Goal: Information Seeking & Learning: Learn about a topic

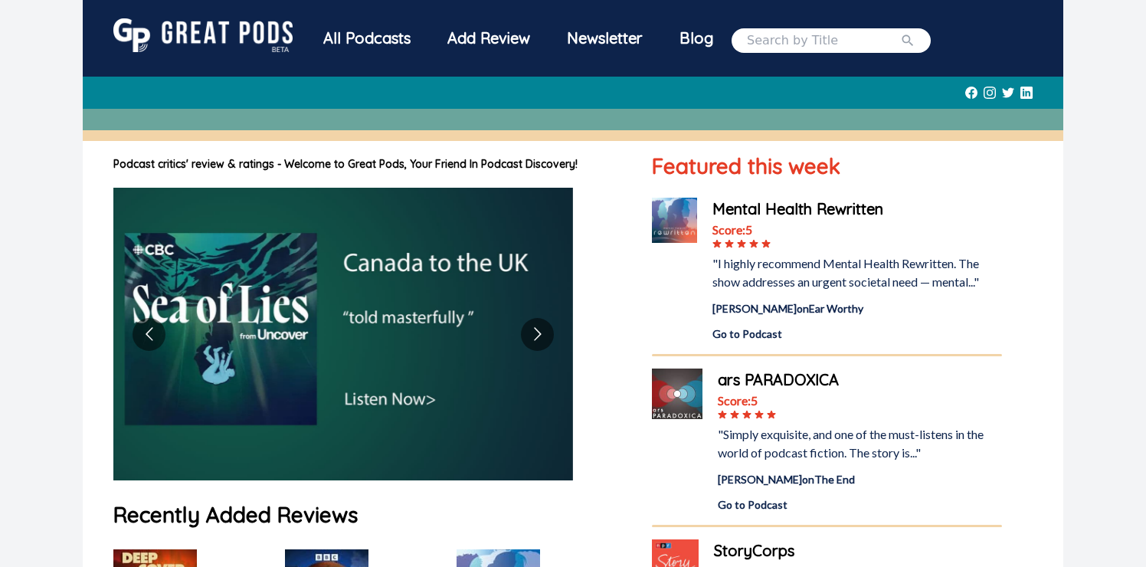
click at [494, 42] on div "Add Review" at bounding box center [489, 38] width 120 height 40
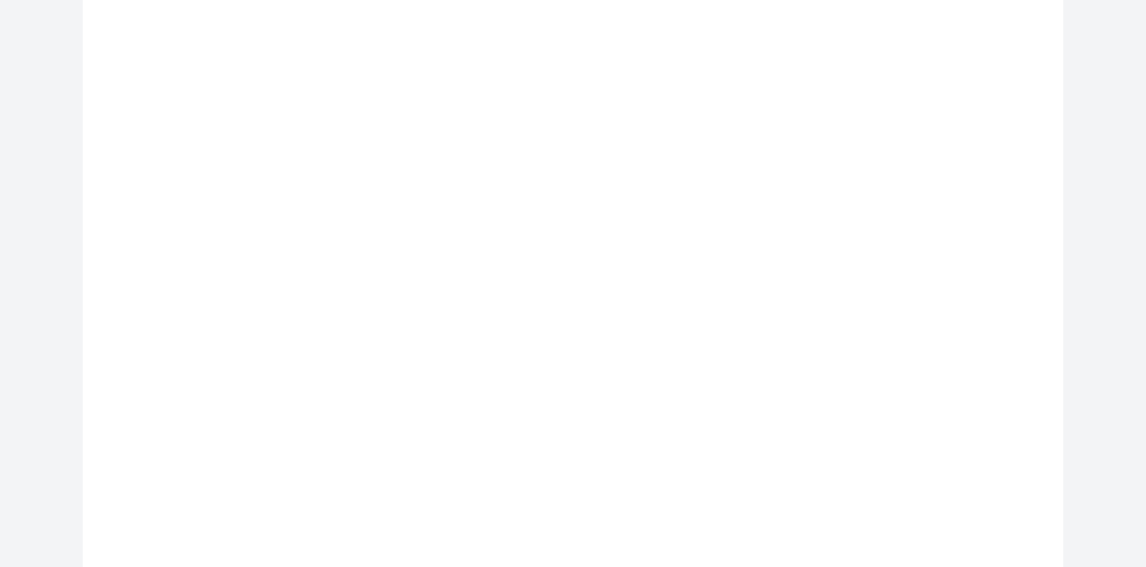
scroll to position [444, 0]
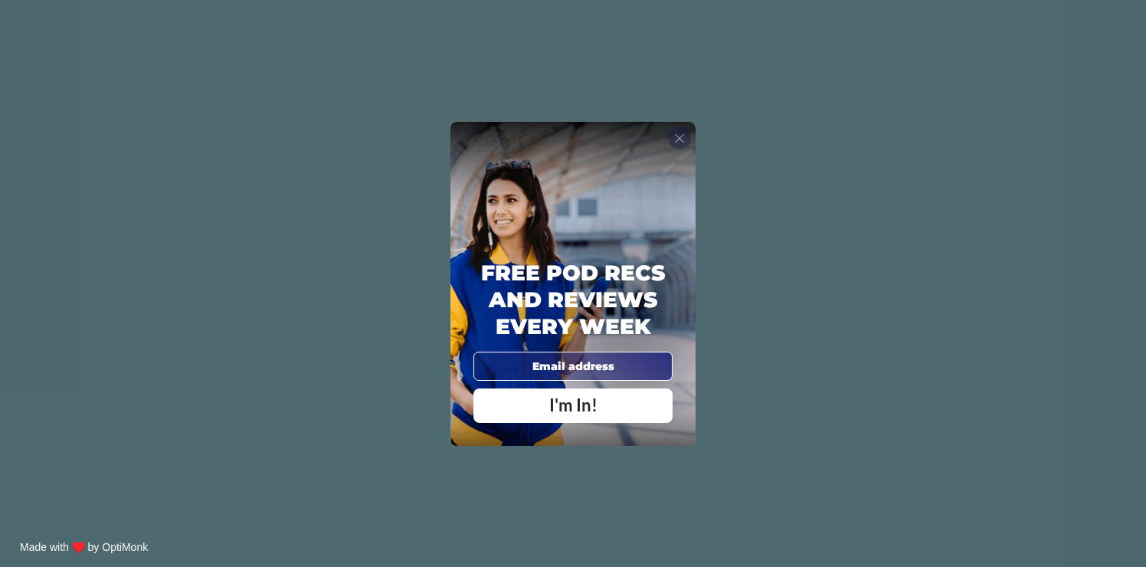
click at [681, 133] on span "X" at bounding box center [679, 137] width 11 height 15
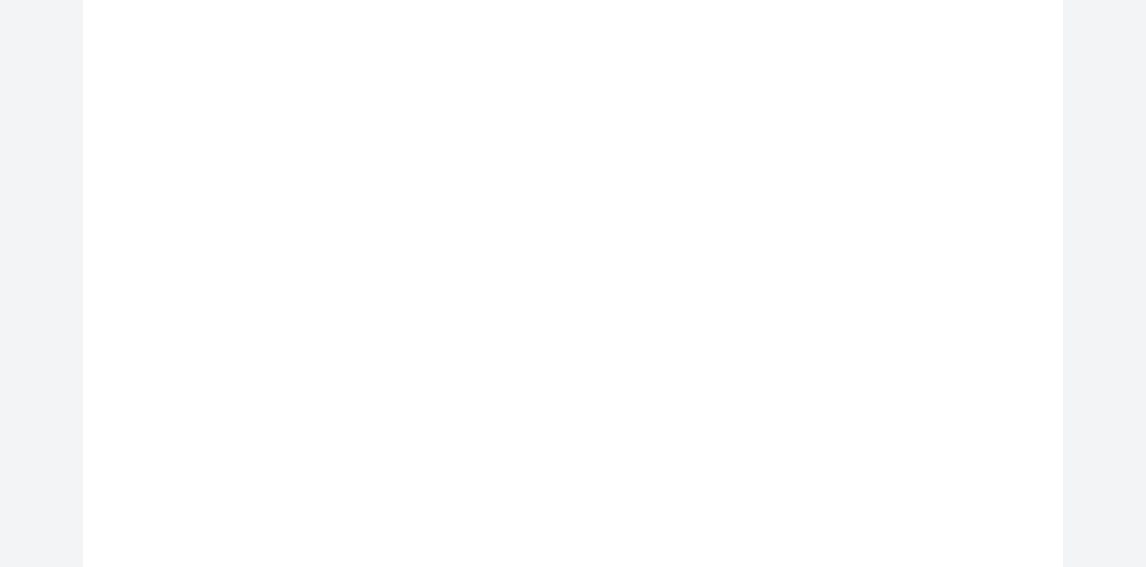
scroll to position [0, 0]
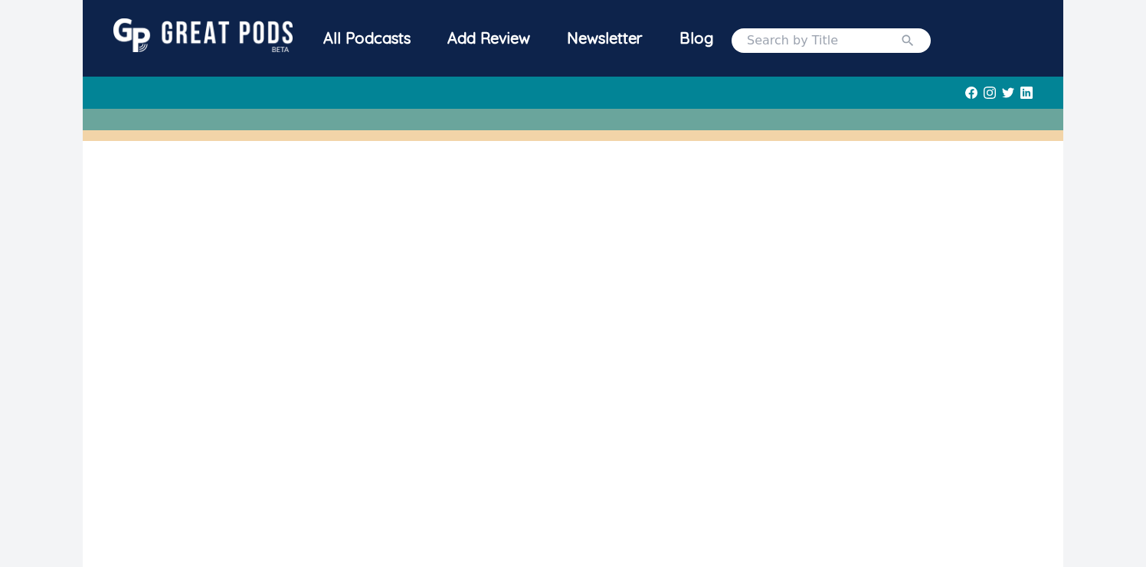
click at [366, 44] on div "All Podcasts" at bounding box center [367, 38] width 124 height 40
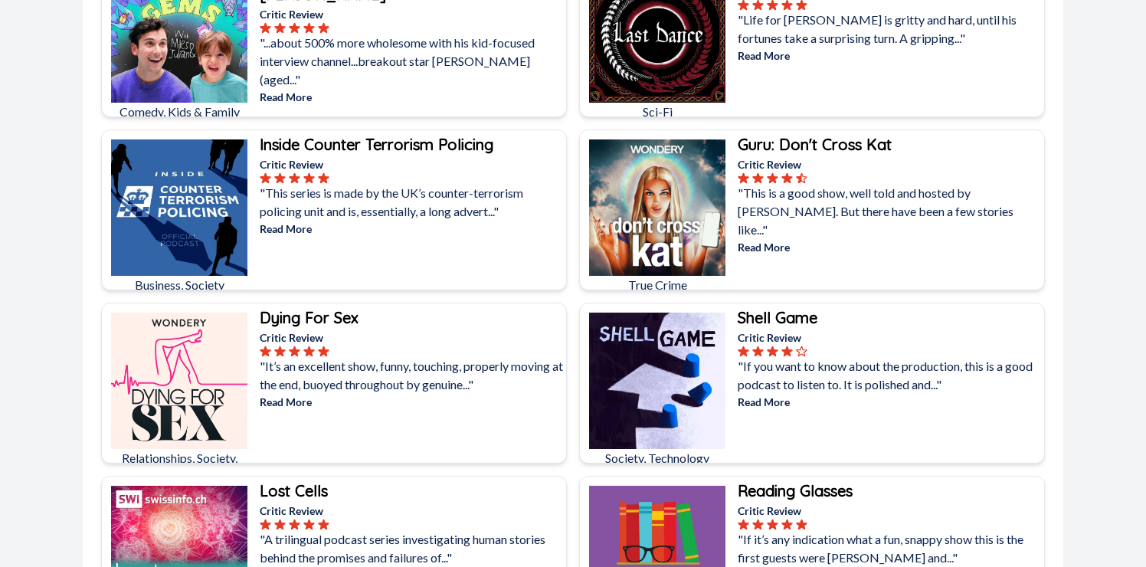
scroll to position [8493, 0]
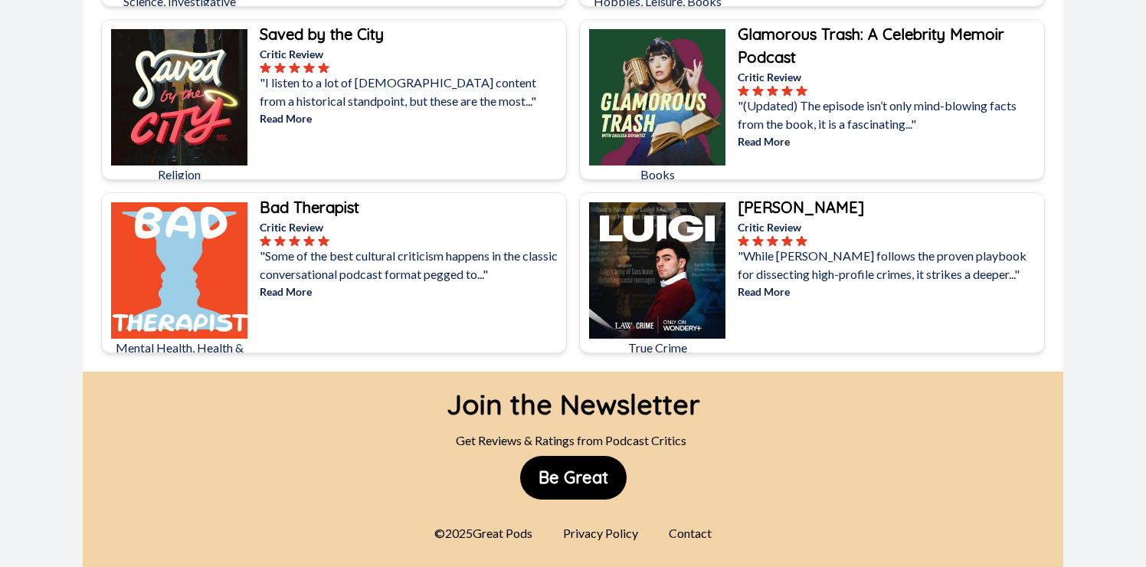
click at [693, 537] on div "Contact" at bounding box center [690, 533] width 61 height 31
click at [698, 535] on div "Contact" at bounding box center [690, 533] width 61 height 31
click at [704, 540] on div "Contact" at bounding box center [690, 533] width 61 height 31
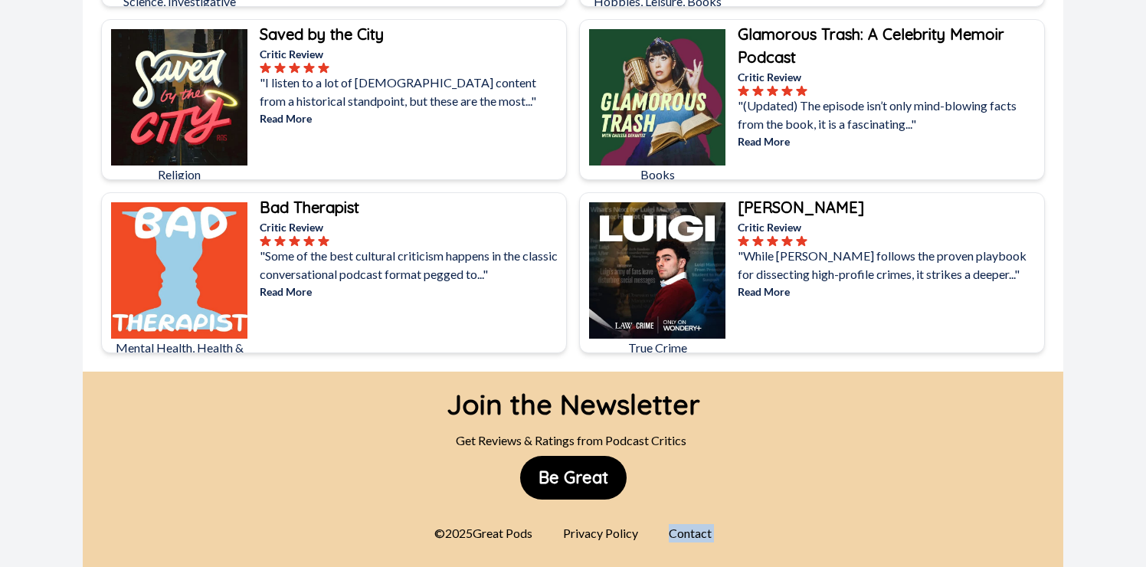
click at [704, 540] on div "Contact" at bounding box center [690, 533] width 61 height 31
click at [697, 529] on div "Contact" at bounding box center [690, 533] width 61 height 31
click at [699, 533] on div "Contact" at bounding box center [690, 533] width 61 height 31
click at [569, 471] on button "Be Great" at bounding box center [573, 478] width 107 height 44
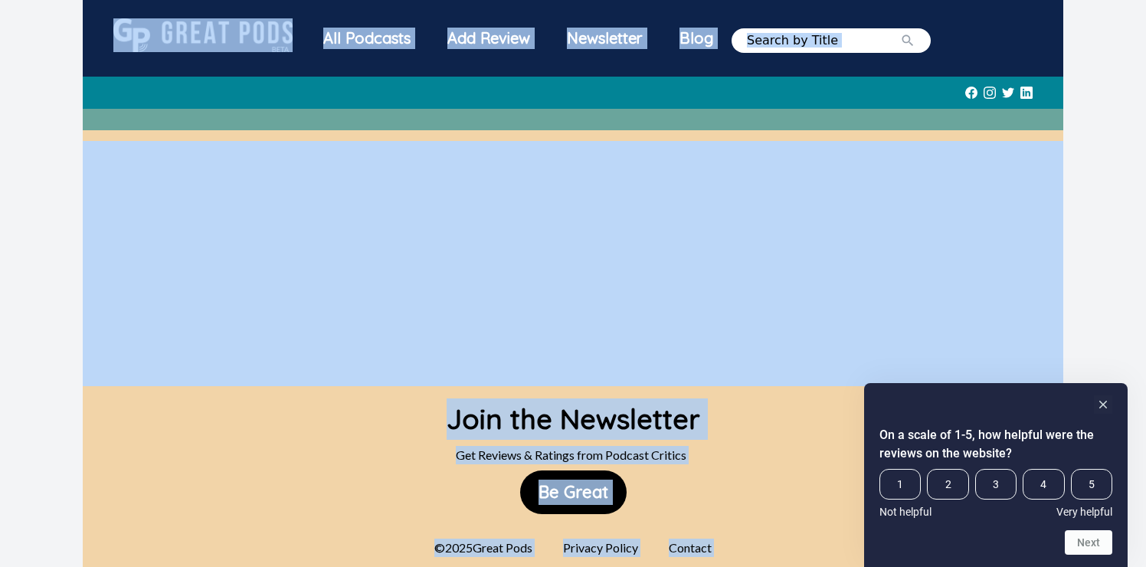
click at [991, 97] on icon at bounding box center [990, 93] width 12 height 32
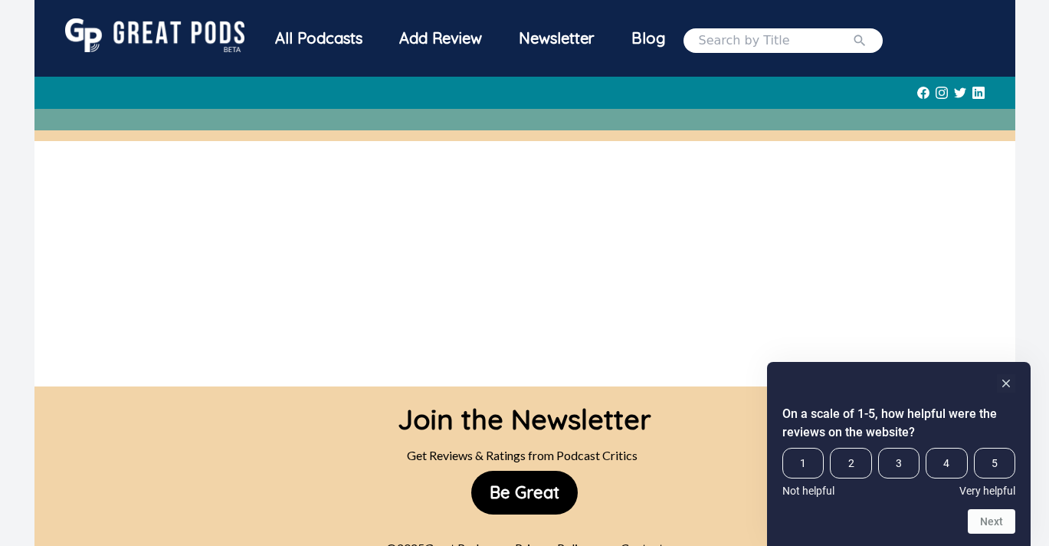
click at [256, 461] on div "Join the Newsletter Get Reviews & Ratings from Podcast Critics Be Great © 2025 …" at bounding box center [524, 483] width 981 height 195
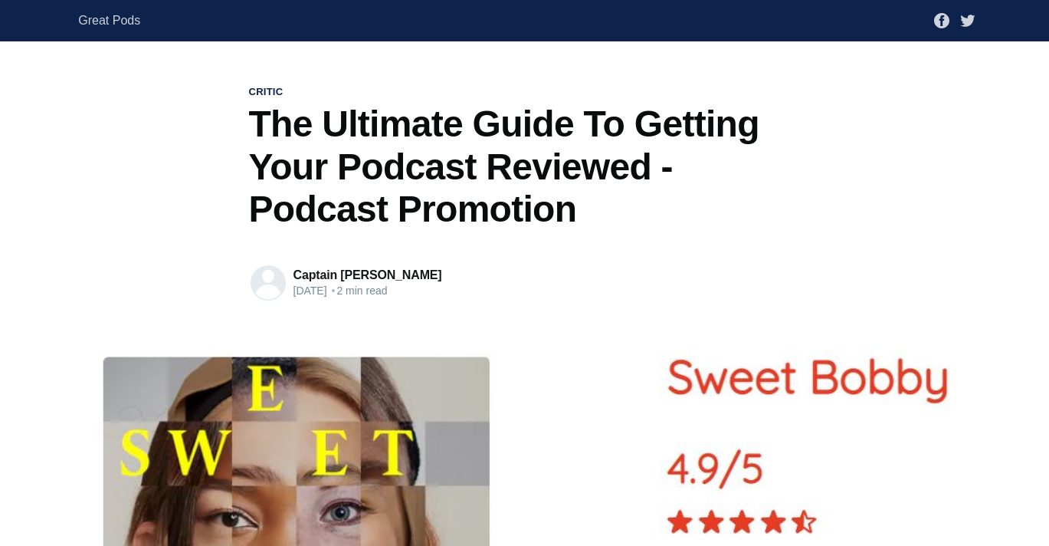
click at [345, 278] on link "Captain [PERSON_NAME]" at bounding box center [368, 274] width 149 height 13
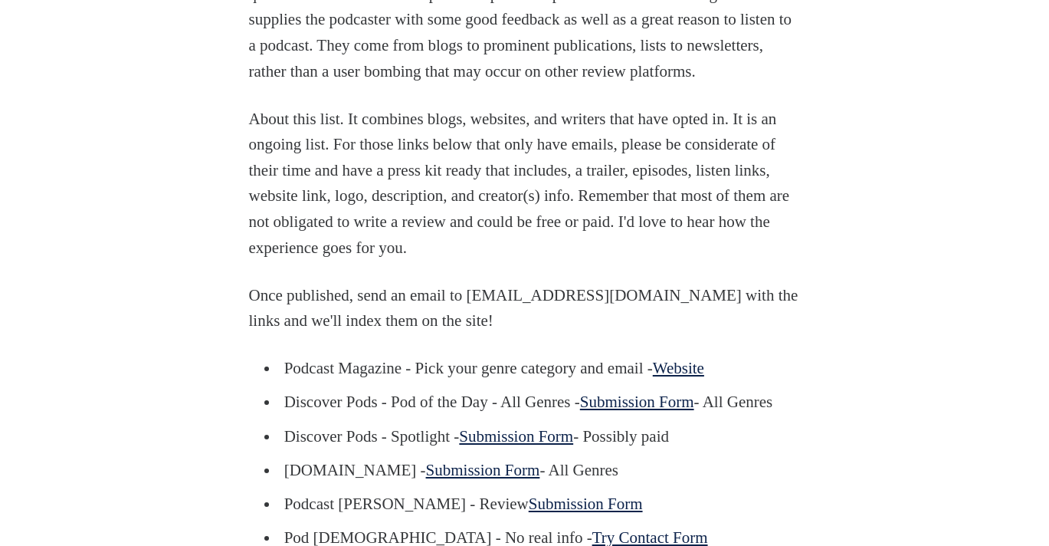
scroll to position [868, 0]
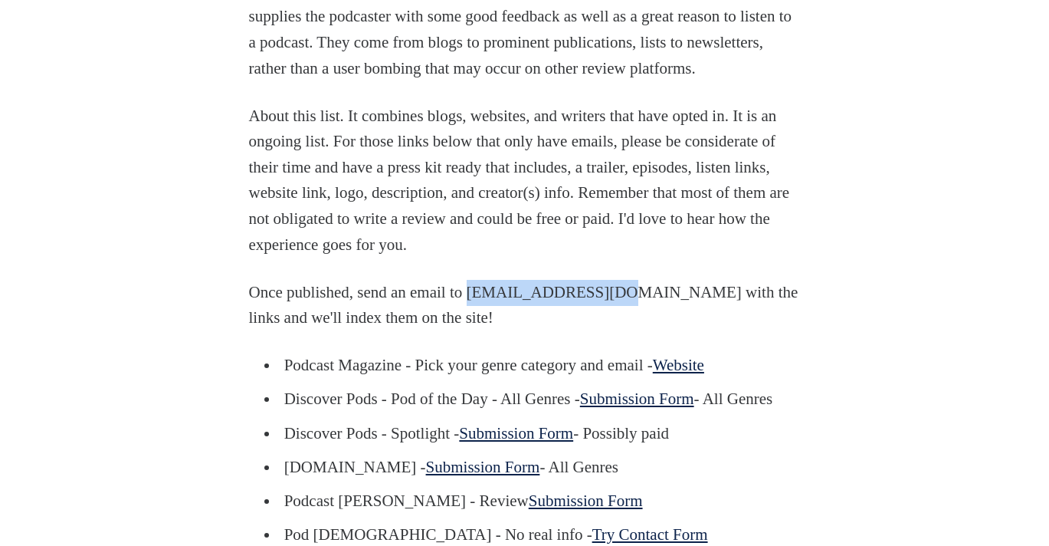
drag, startPoint x: 490, startPoint y: 345, endPoint x: 625, endPoint y: 348, distance: 135.7
click at [625, 331] on p "Once published, send an email to hello@greatpods.co with the links and we'll in…" at bounding box center [525, 305] width 552 height 51
copy p "[EMAIL_ADDRESS][DOMAIN_NAME]"
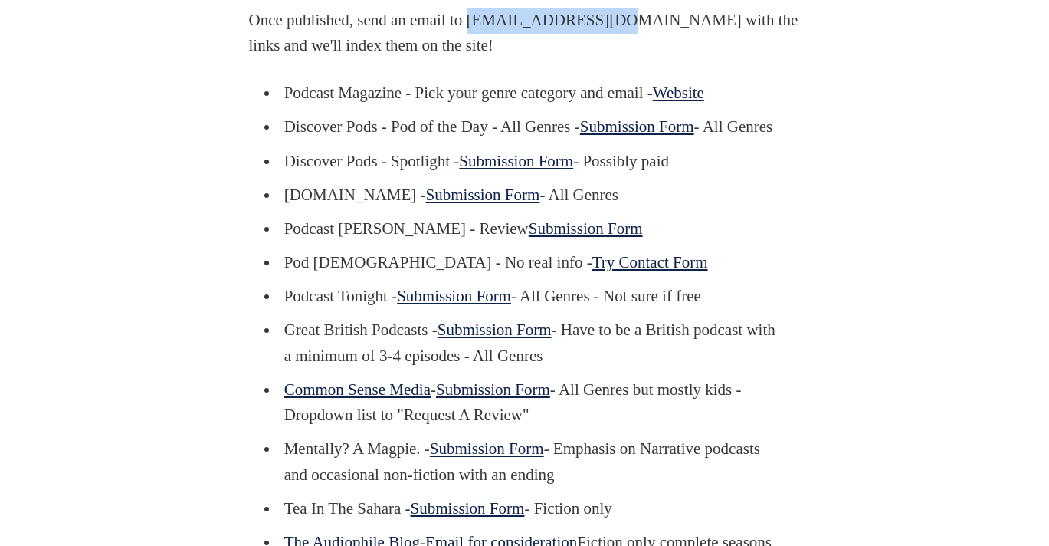
scroll to position [1146, 0]
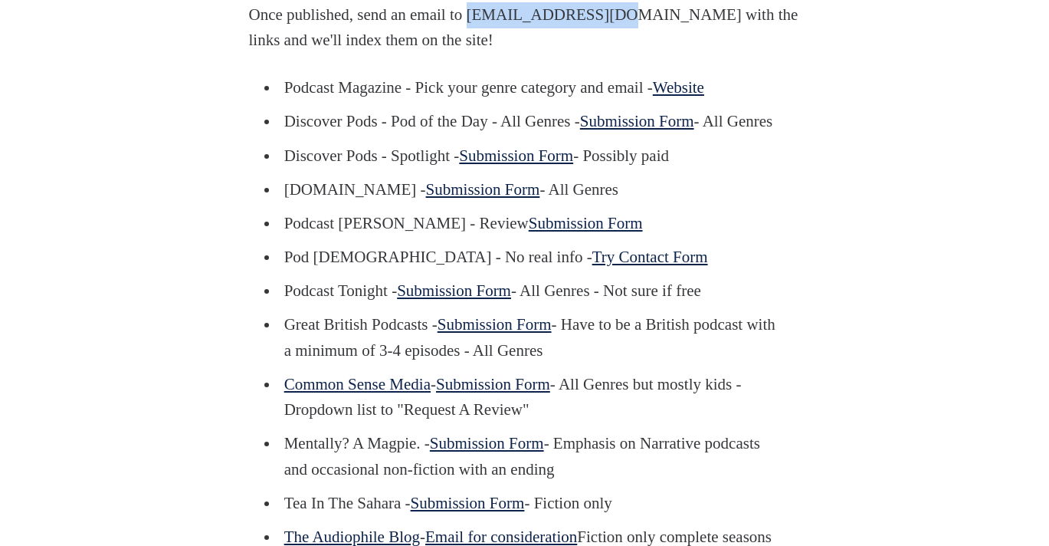
click at [445, 198] on link "Submission Form" at bounding box center [483, 189] width 114 height 18
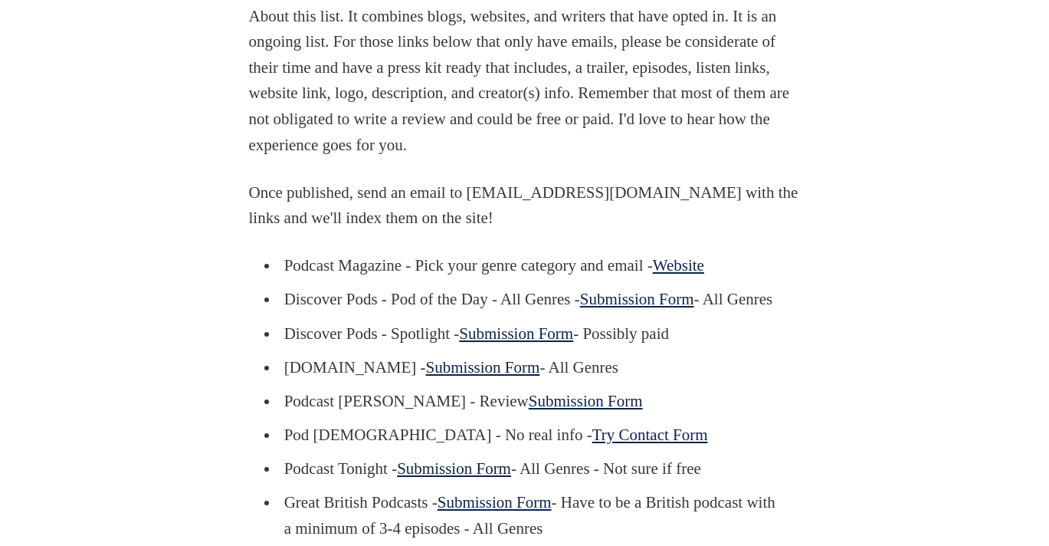
scroll to position [972, 0]
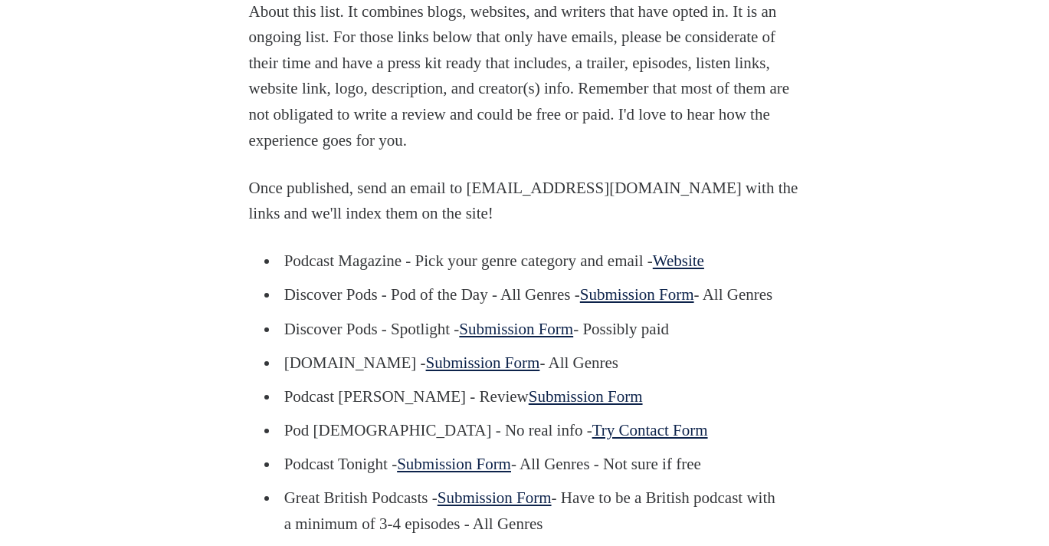
click at [700, 270] on link "Website" at bounding box center [678, 260] width 51 height 18
drag, startPoint x: 413, startPoint y: 316, endPoint x: 287, endPoint y: 312, distance: 126.5
click at [287, 274] on li "Podcast Magazine - Pick your genre category and email - Website" at bounding box center [527, 261] width 497 height 26
copy li "Podcast Magazine"
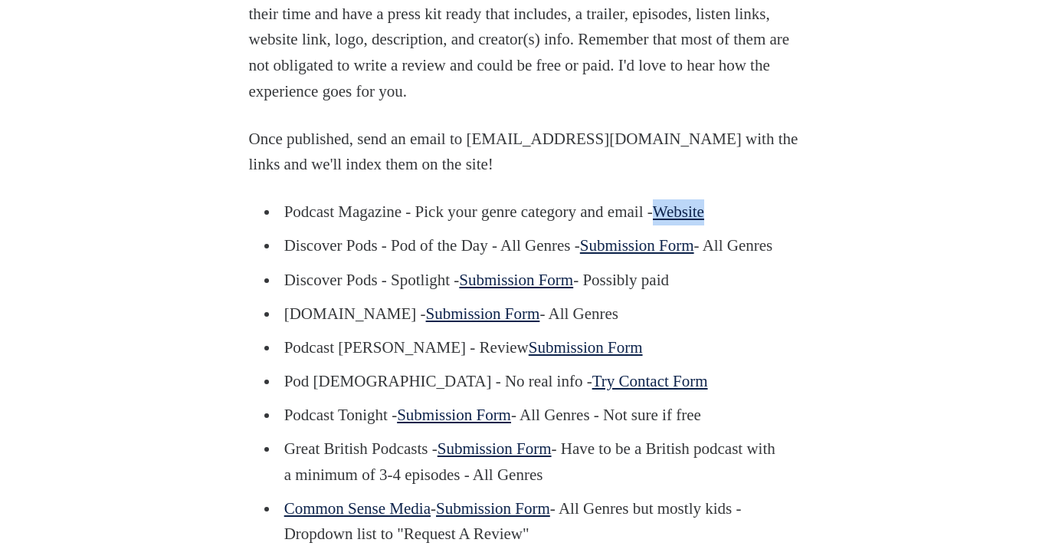
scroll to position [1087, 0]
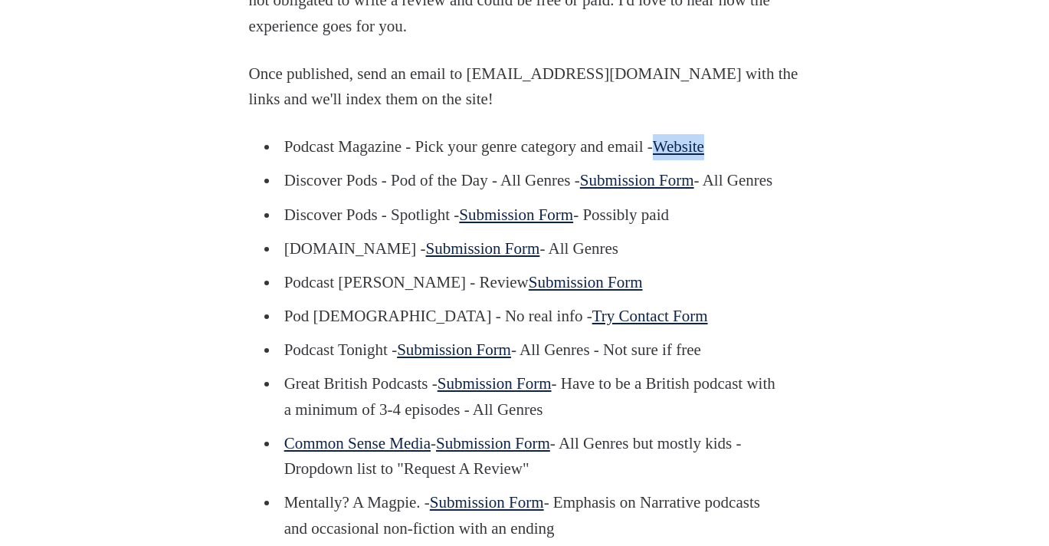
click at [540, 257] on link "Submission Form" at bounding box center [483, 248] width 114 height 18
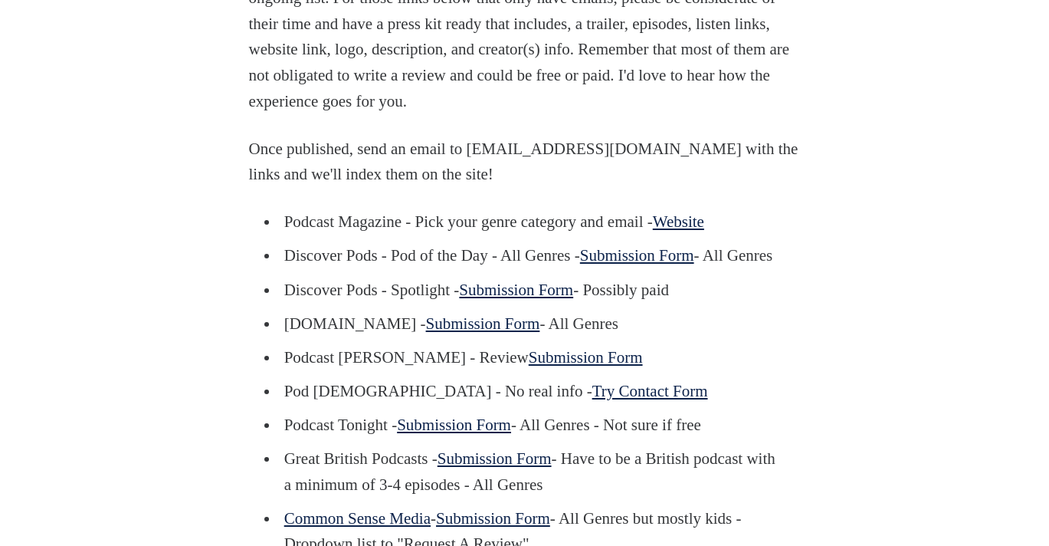
scroll to position [1013, 0]
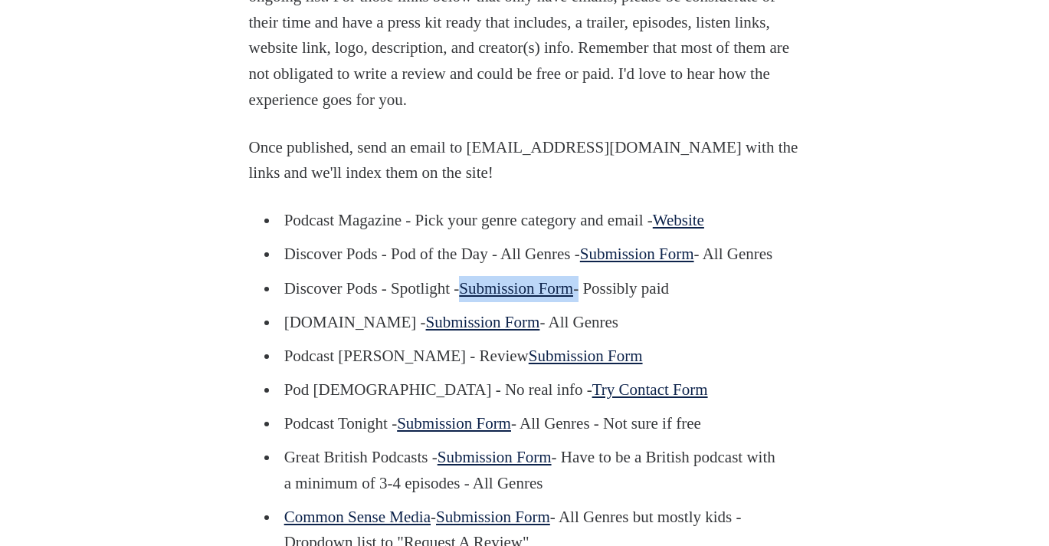
drag, startPoint x: 608, startPoint y: 368, endPoint x: 474, endPoint y: 368, distance: 134.9
click at [474, 302] on li "Discover Pods - Spotlight - Submission Form - Possibly paid" at bounding box center [527, 289] width 497 height 26
copy li "Submission Form"
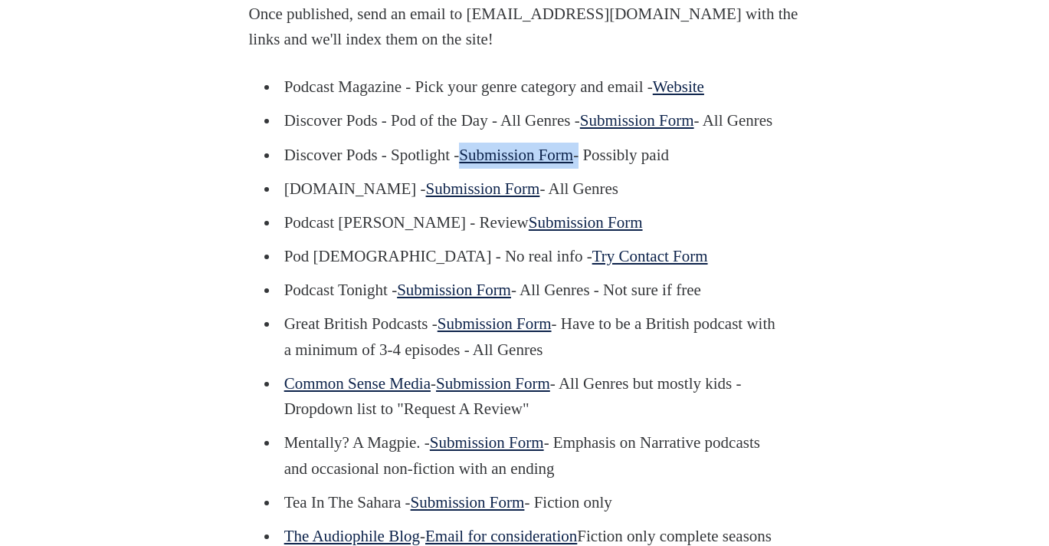
scroll to position [1148, 0]
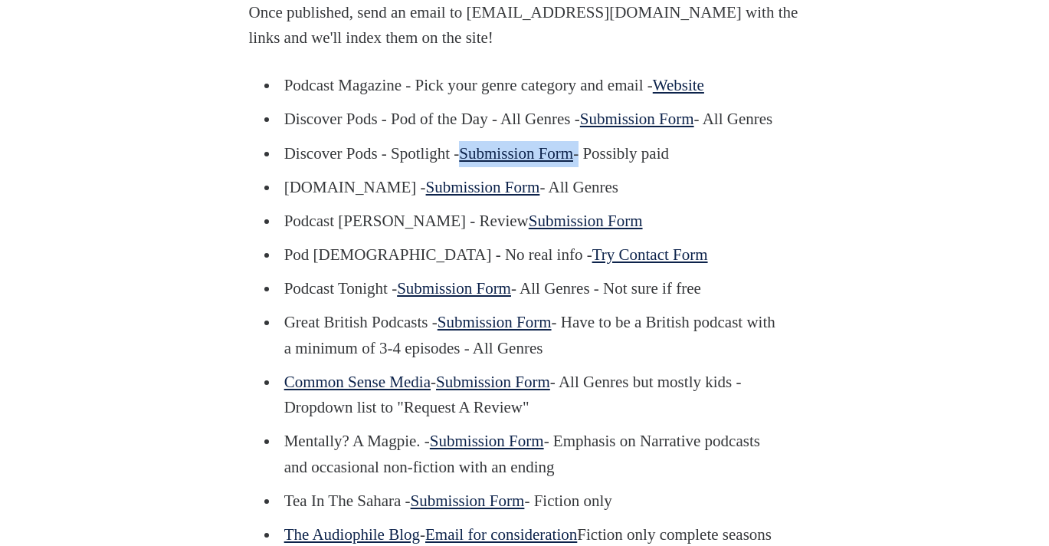
click at [529, 230] on link "Submission Form" at bounding box center [586, 221] width 114 height 18
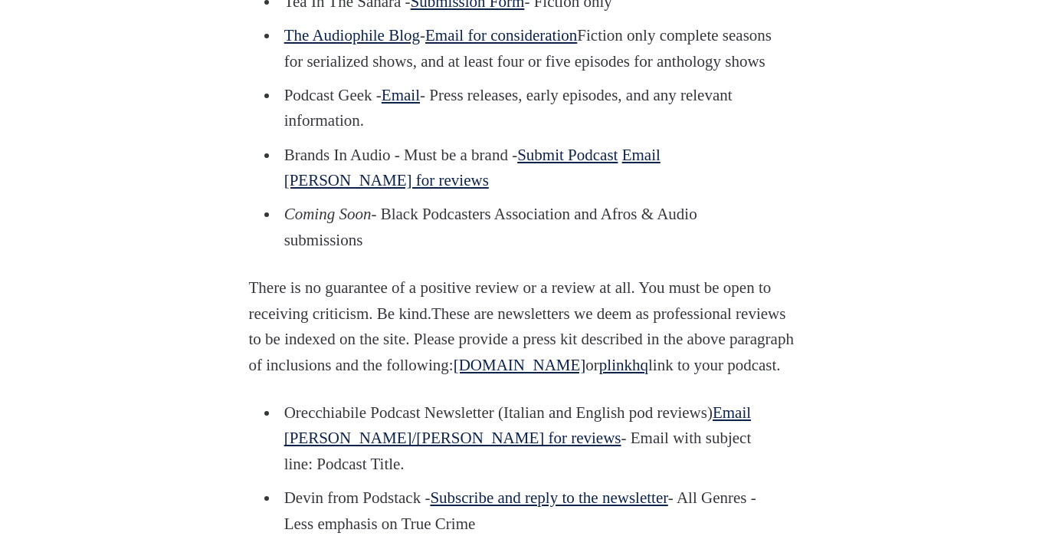
scroll to position [1642, 0]
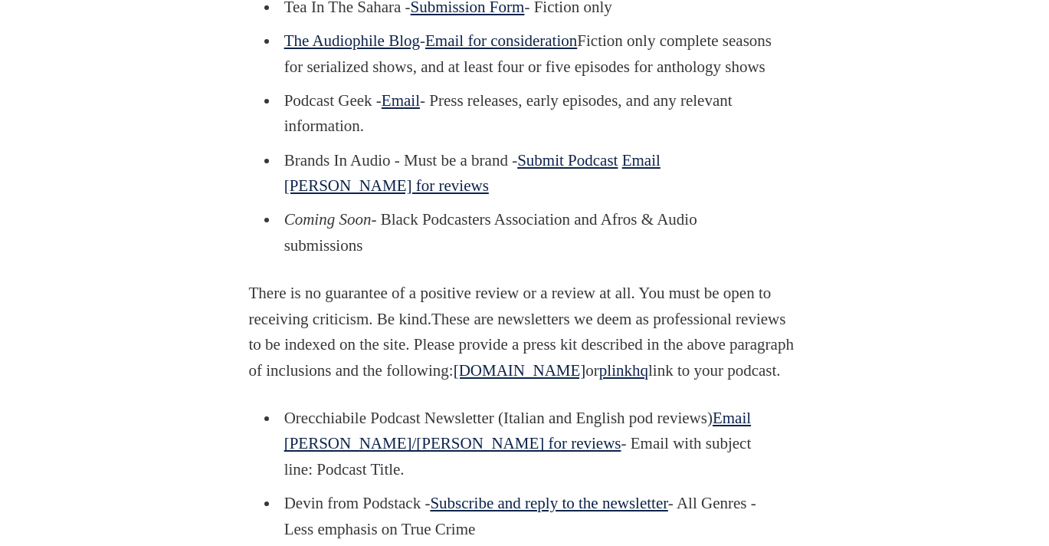
click at [420, 110] on link "Email" at bounding box center [401, 100] width 38 height 18
click at [356, 139] on li "Podcast Geek - Email - Press releases, early episodes, and any relevant informa…" at bounding box center [527, 113] width 497 height 51
drag, startPoint x: 386, startPoint y: 208, endPoint x: 285, endPoint y: 206, distance: 101.2
click at [285, 139] on li "Podcast Geek - Email - Press releases, early episodes, and any relevant informa…" at bounding box center [527, 113] width 497 height 51
copy li "Podcast Geek -"
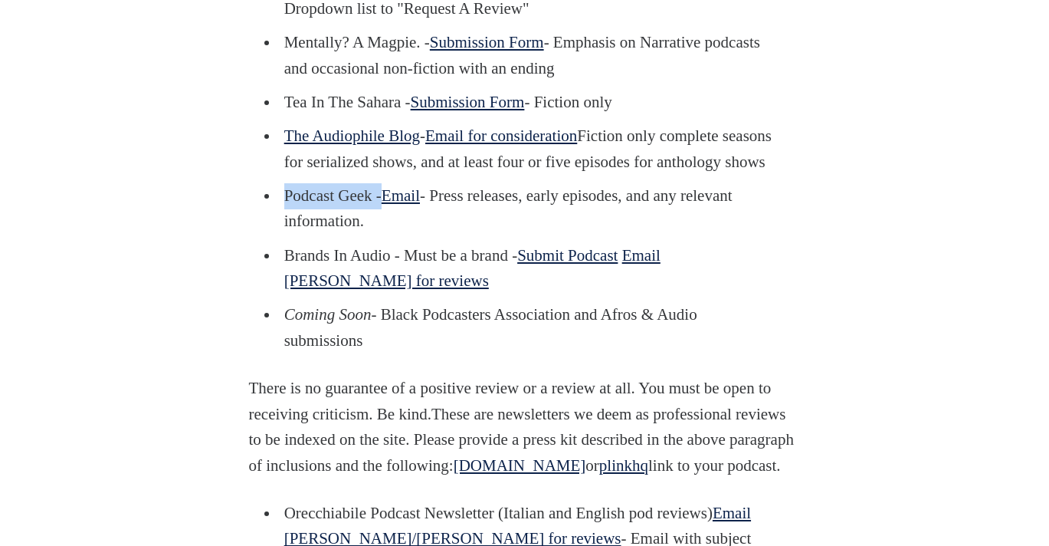
scroll to position [1543, 0]
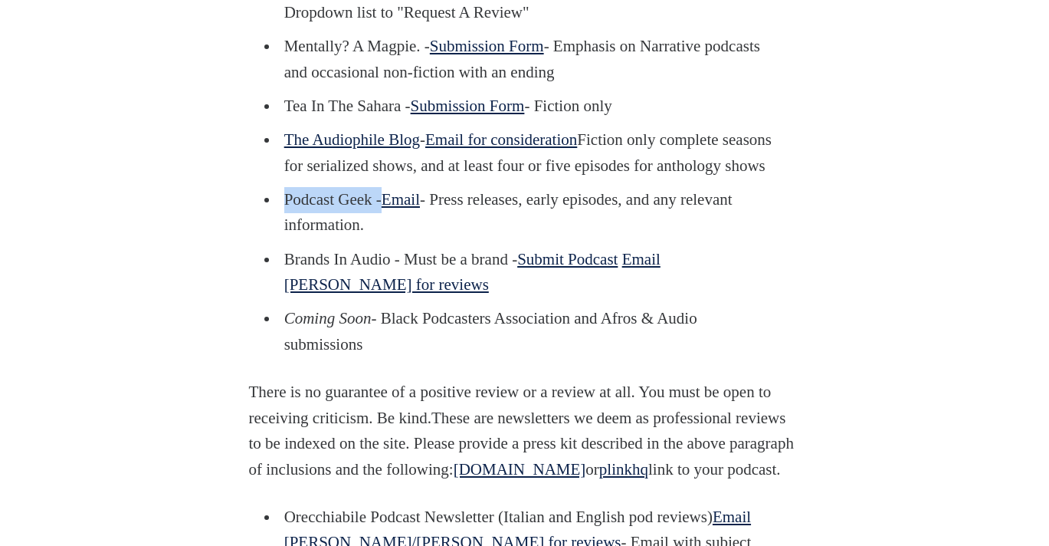
drag, startPoint x: 668, startPoint y: 152, endPoint x: 584, endPoint y: 126, distance: 88.0
click at [584, 85] on li "Mentally? A Magpie. - Submission Form - Emphasis on Narrative podcasts and occa…" at bounding box center [527, 59] width 497 height 51
copy li "Emphasis on Narrative podcasts and occasional non-fiction with an ending"
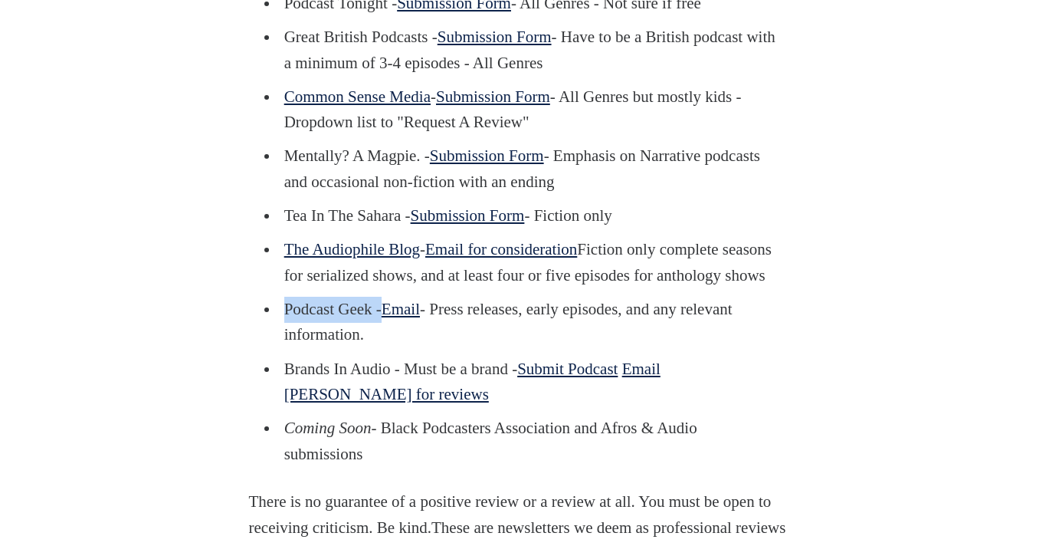
scroll to position [1418, 0]
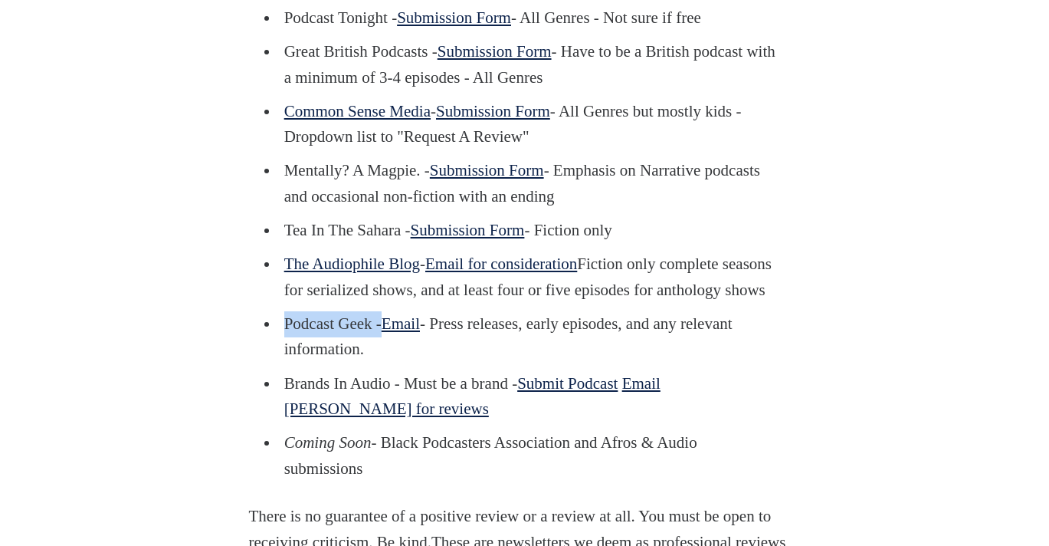
click at [405, 120] on link "Common Sense Media" at bounding box center [357, 111] width 146 height 18
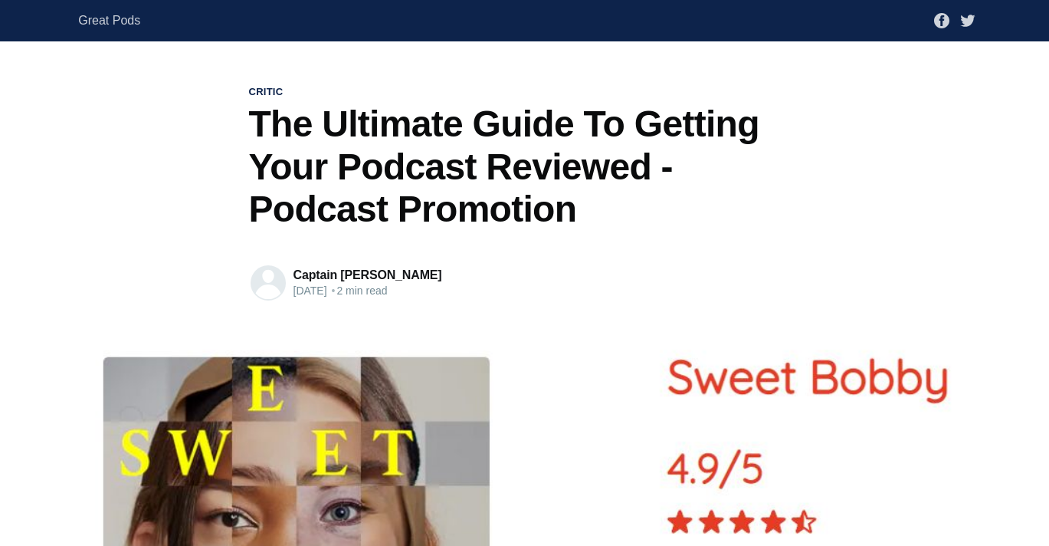
scroll to position [1418, 0]
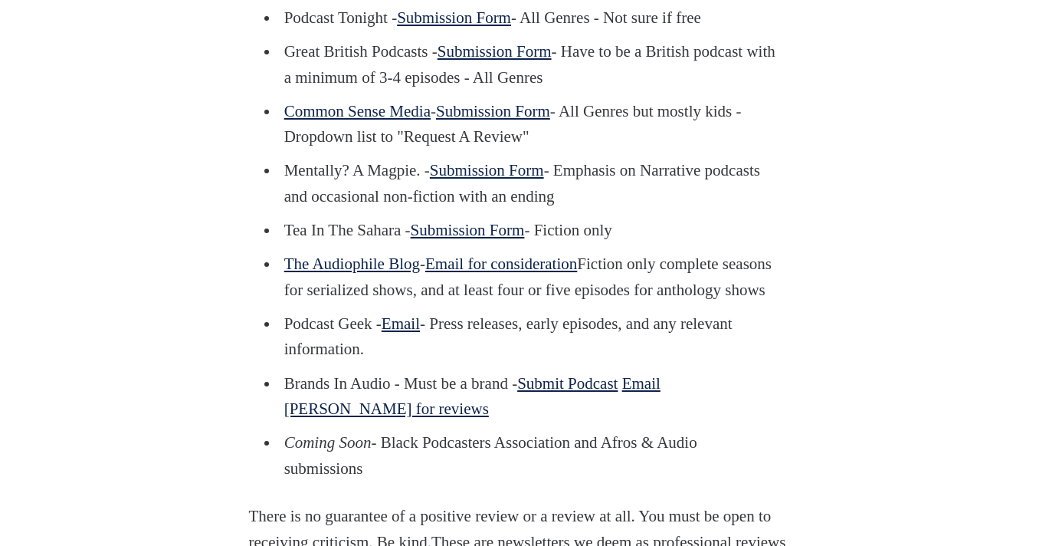
click at [550, 120] on link "Submission Form" at bounding box center [493, 111] width 114 height 18
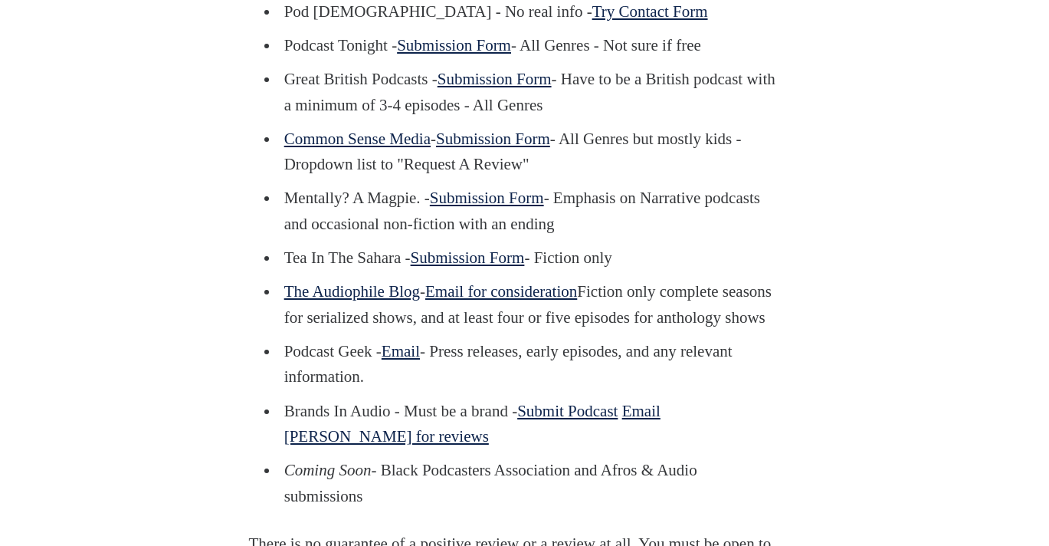
click at [459, 54] on link "Submission Form" at bounding box center [454, 45] width 114 height 18
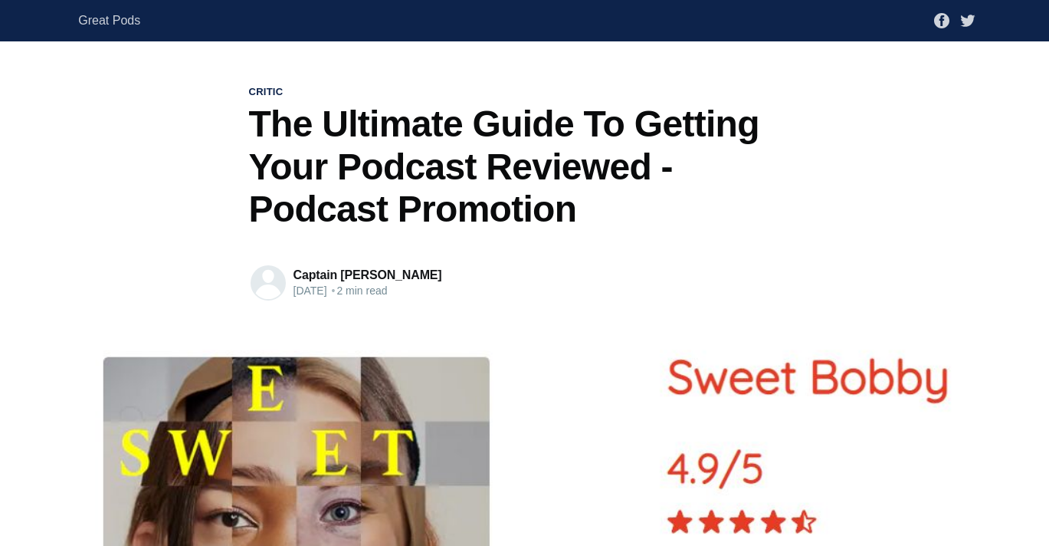
scroll to position [1391, 0]
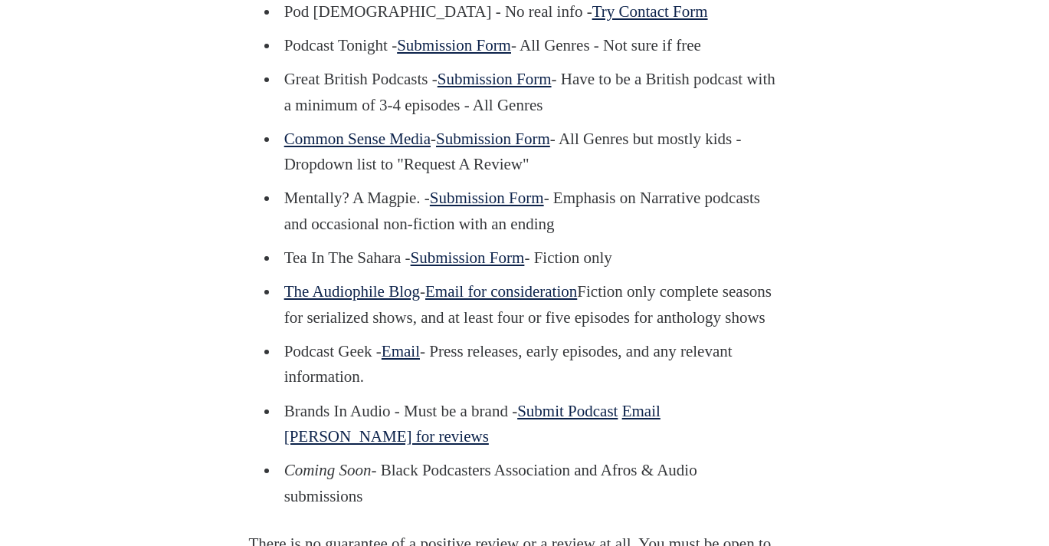
click at [592, 21] on link "Try Contact Form" at bounding box center [650, 11] width 116 height 18
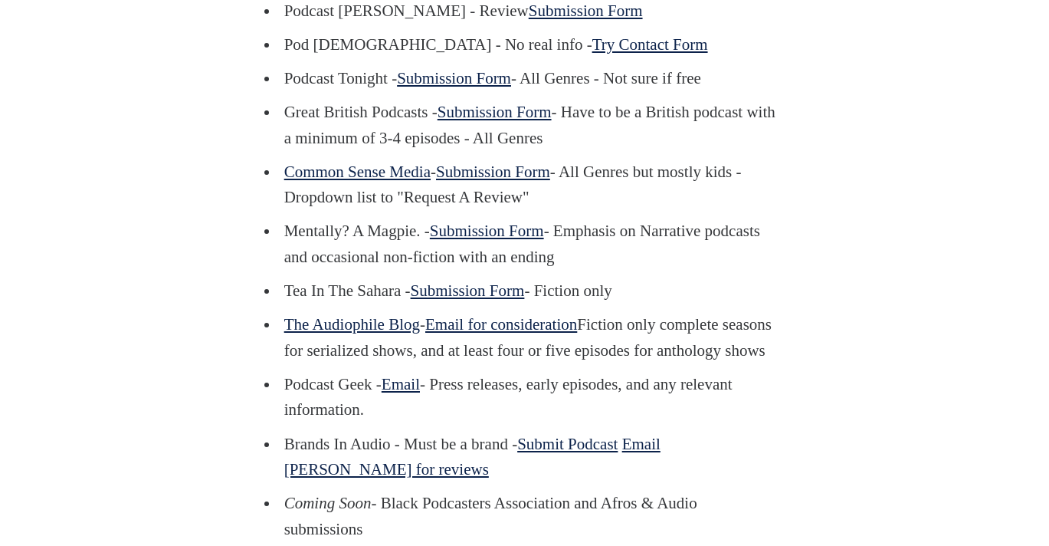
scroll to position [1307, 0]
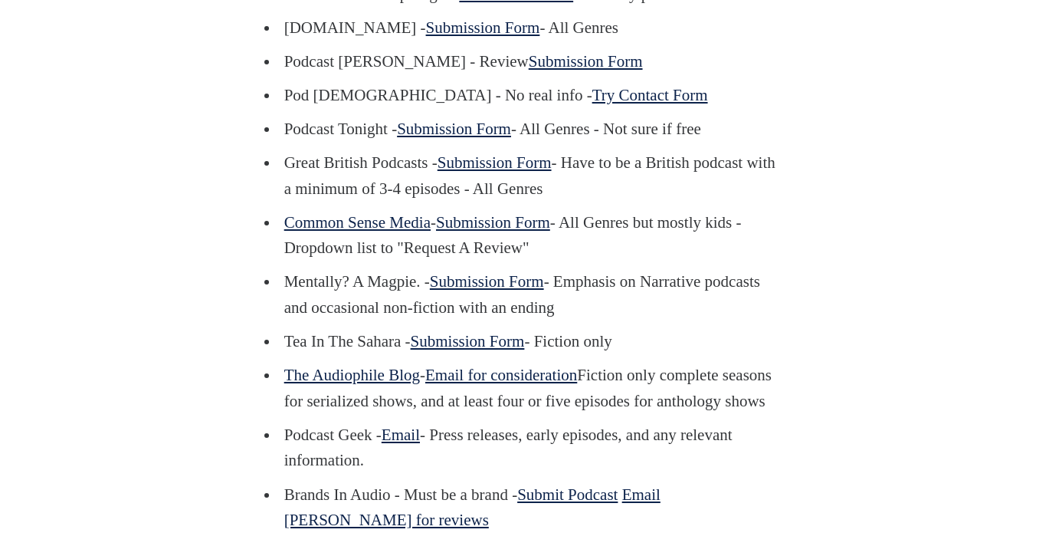
click at [464, 138] on link "Submission Form" at bounding box center [454, 129] width 114 height 18
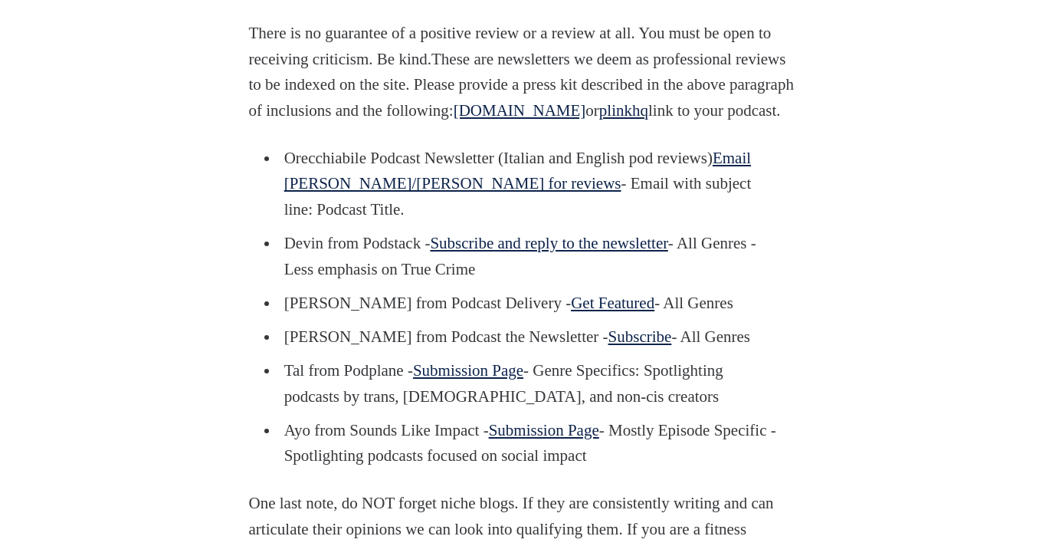
scroll to position [1992, 0]
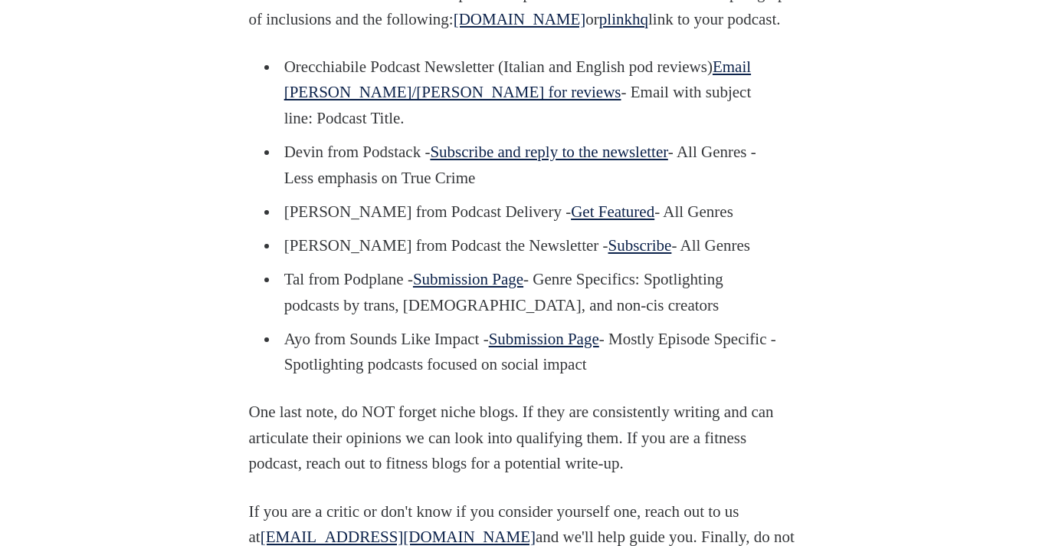
click at [586, 28] on link "[DOMAIN_NAME]" at bounding box center [520, 19] width 133 height 18
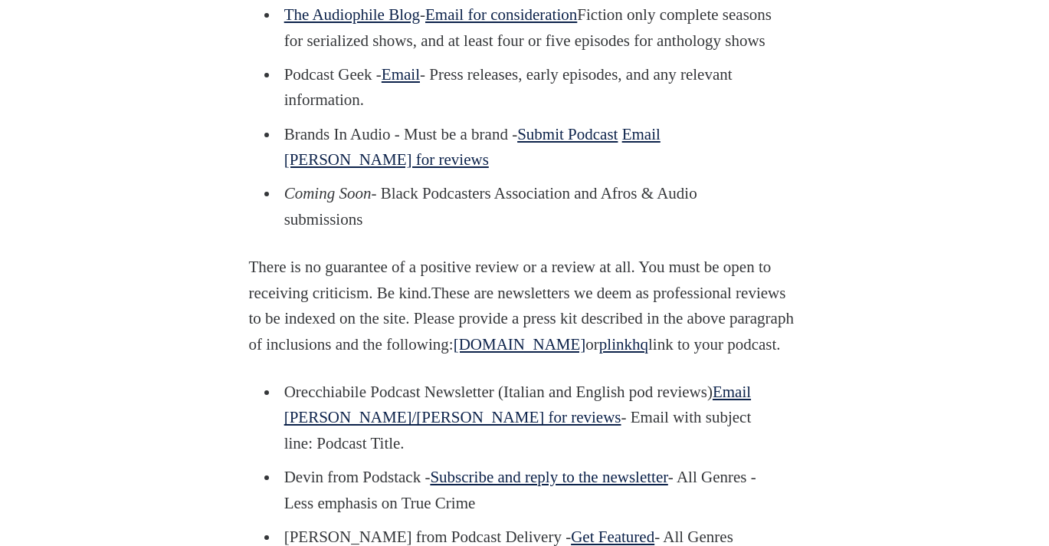
scroll to position [1918, 0]
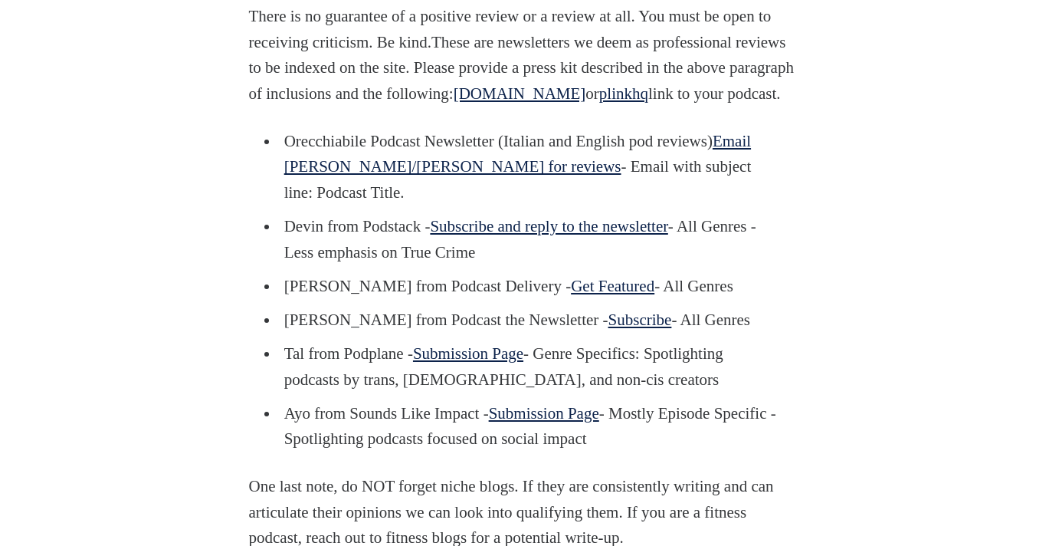
click at [596, 295] on link "Get Featured" at bounding box center [613, 286] width 84 height 18
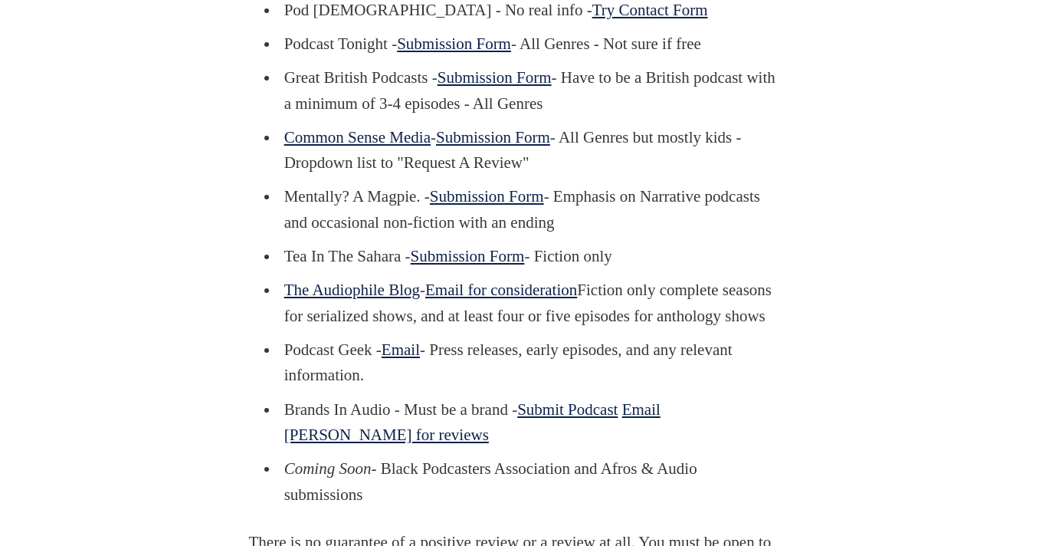
scroll to position [2144, 0]
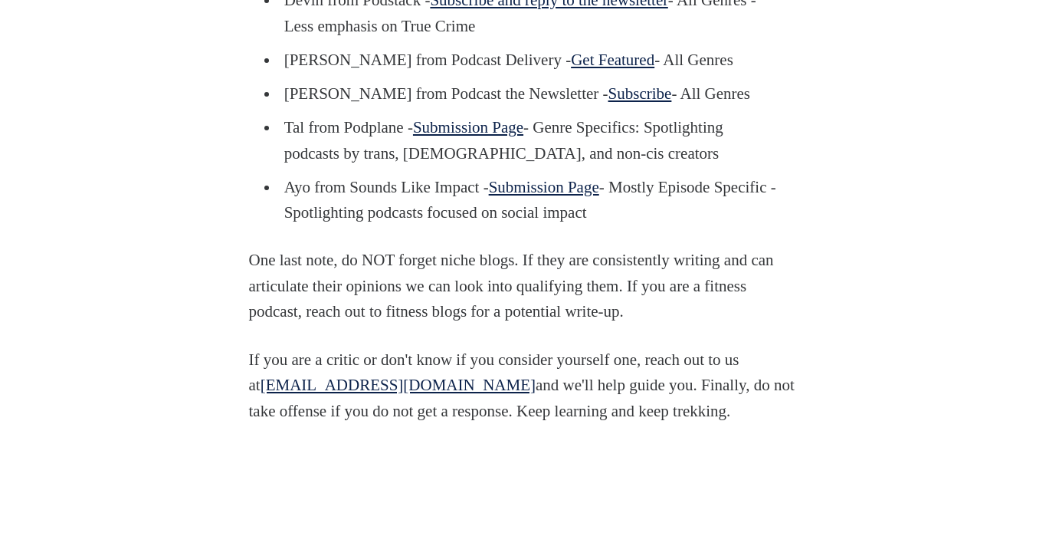
click at [599, 196] on link "Submission Page" at bounding box center [544, 187] width 110 height 18
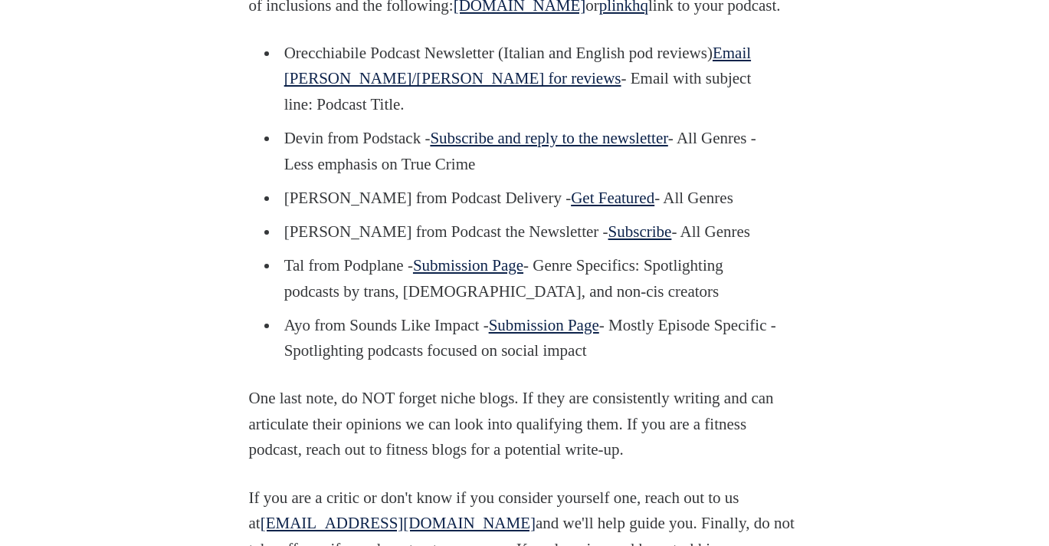
scroll to position [2011, 0]
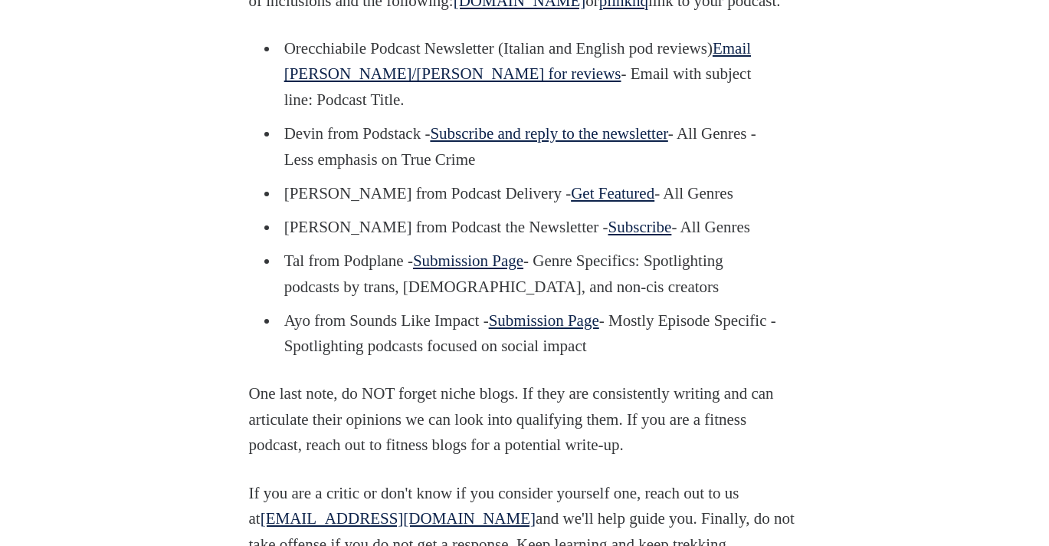
click at [550, 143] on link "Subscribe and reply to the newsletter" at bounding box center [549, 133] width 238 height 18
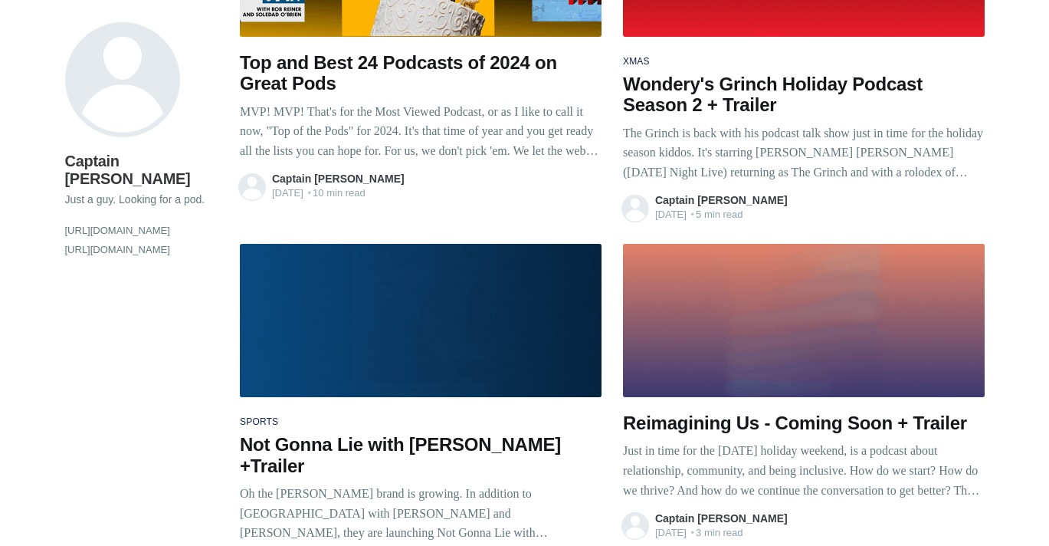
scroll to position [2470, 0]
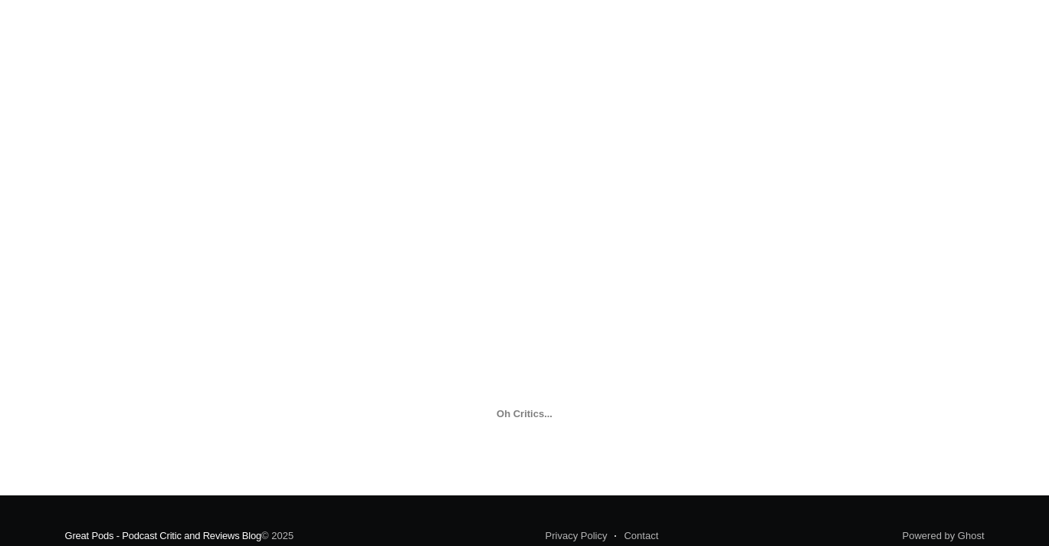
scroll to position [2138, 0]
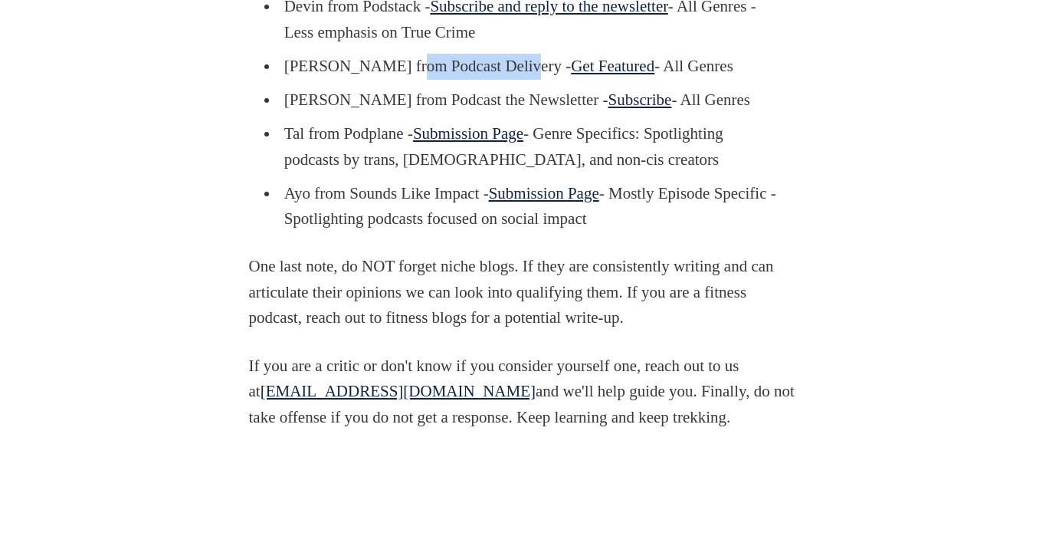
drag, startPoint x: 408, startPoint y: 198, endPoint x: 524, endPoint y: 198, distance: 116.5
click at [525, 80] on p "[PERSON_NAME] from Podcast Delivery - Get Featured - All Genres" at bounding box center [530, 67] width 492 height 26
copy p "Podcast Delivery"
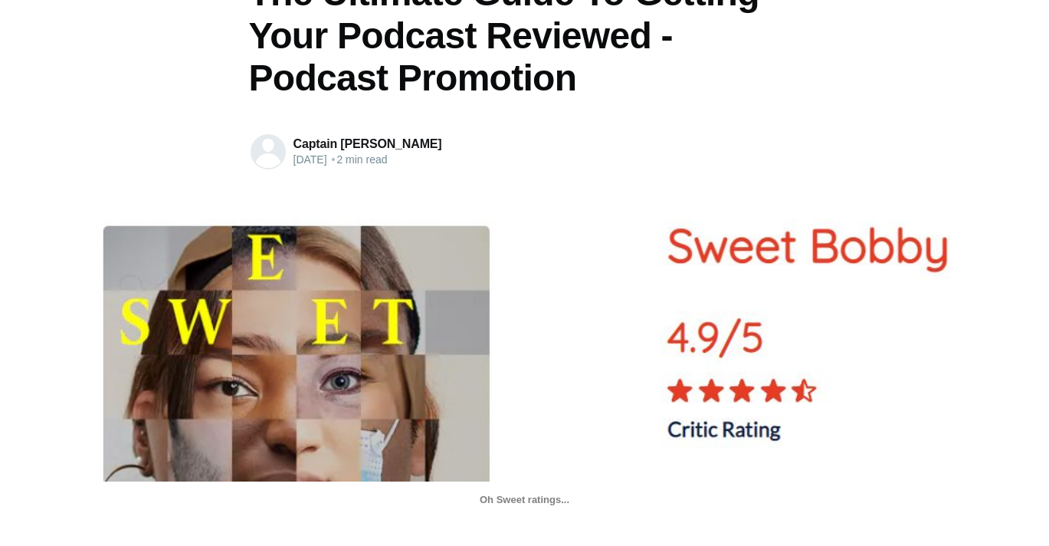
scroll to position [0, 0]
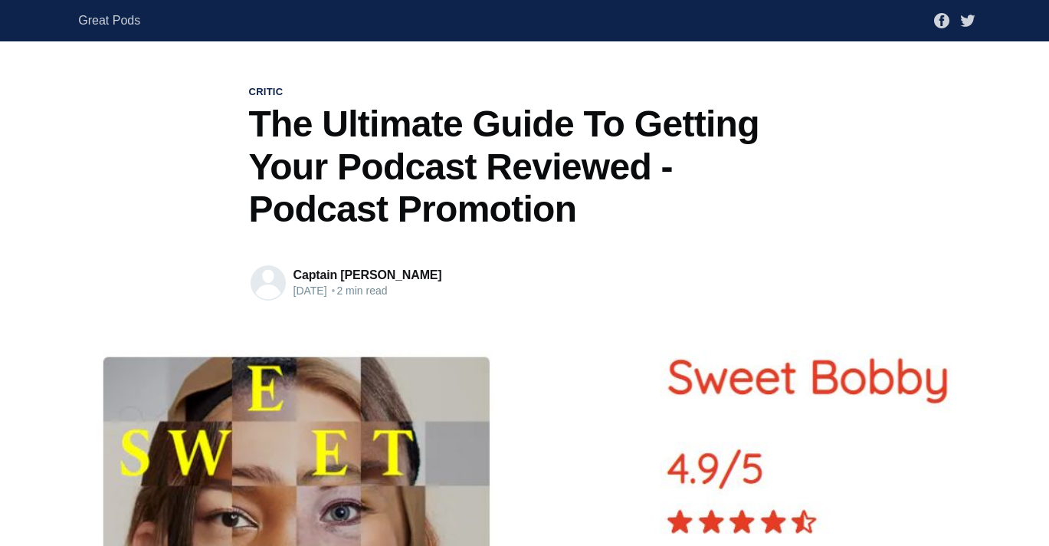
click at [343, 271] on link "Captain [PERSON_NAME]" at bounding box center [368, 274] width 149 height 13
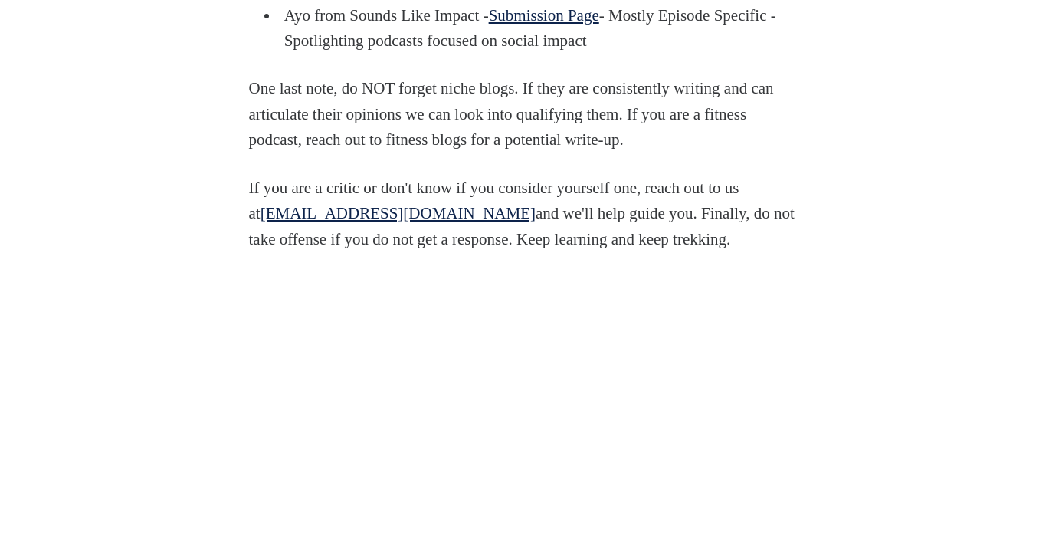
scroll to position [2012, 0]
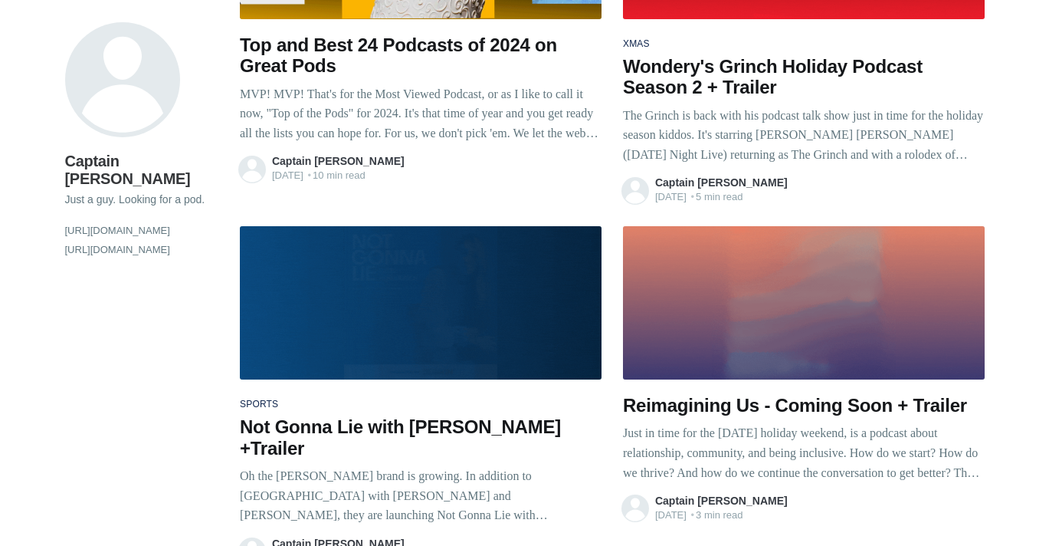
scroll to position [2311, 0]
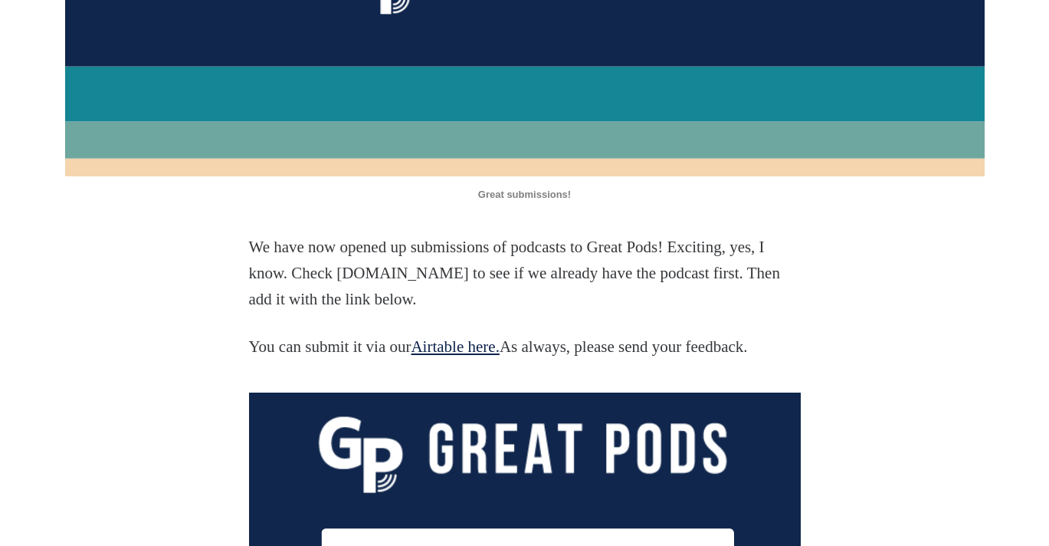
scroll to position [394, 0]
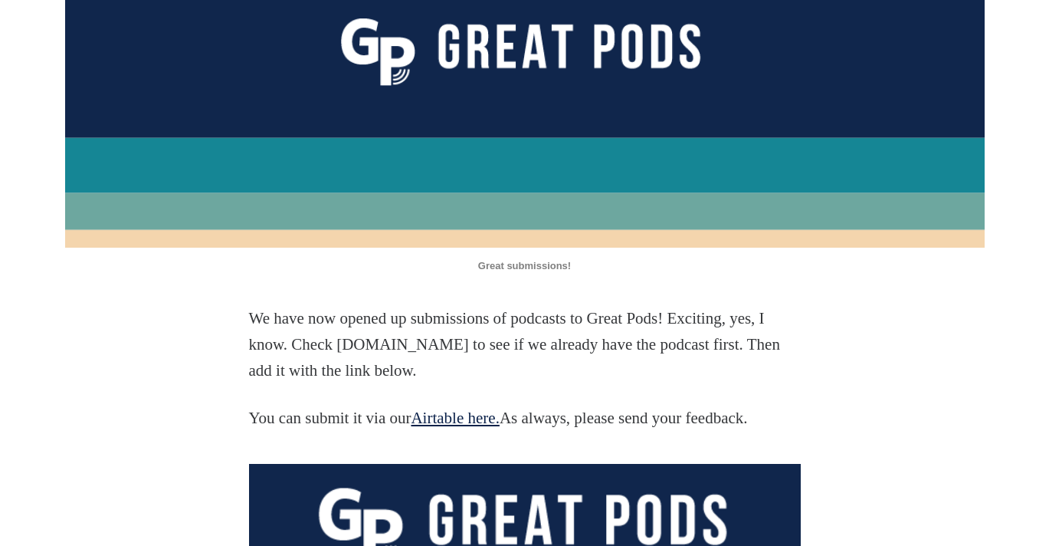
click at [478, 415] on link "Airtable here." at bounding box center [455, 417] width 88 height 18
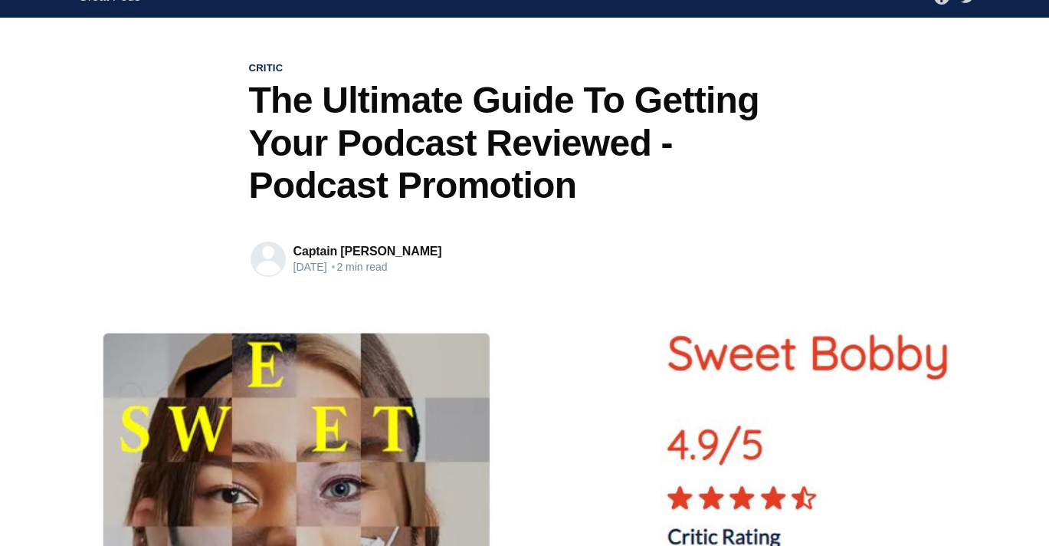
scroll to position [26, 0]
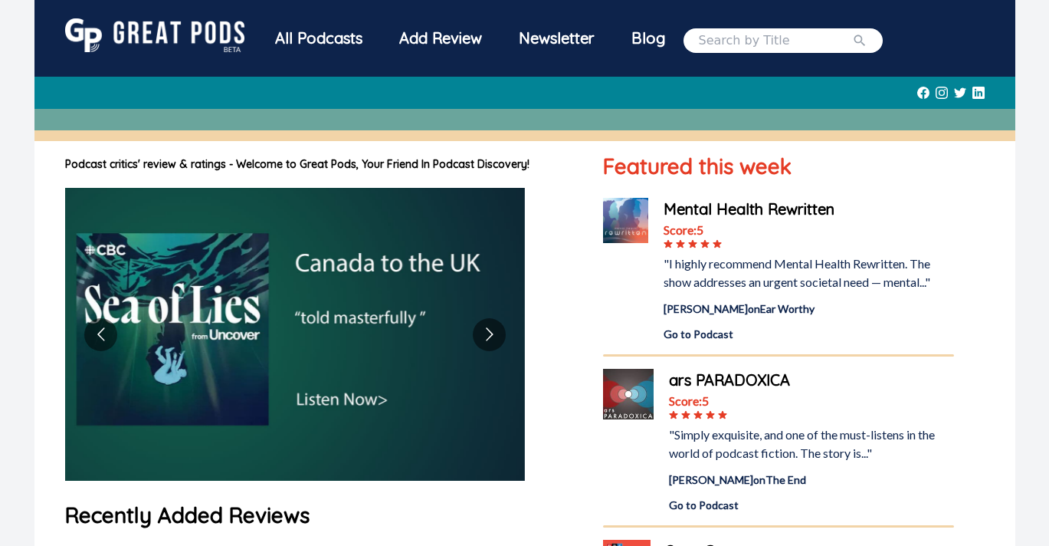
click at [329, 38] on div "All Podcasts" at bounding box center [319, 38] width 124 height 40
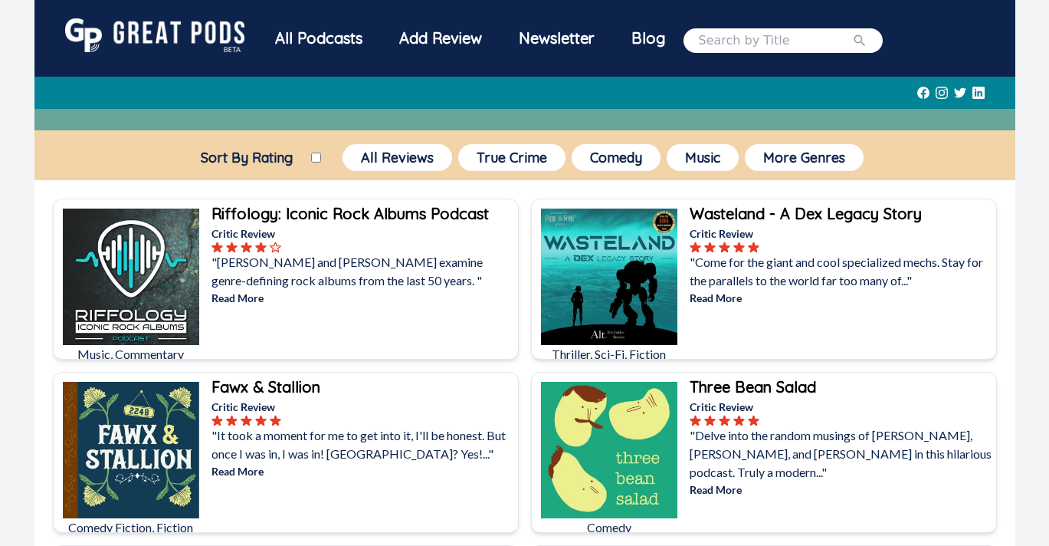
click at [345, 41] on div "All Podcasts" at bounding box center [319, 38] width 124 height 40
click at [718, 45] on input "search" at bounding box center [775, 40] width 153 height 18
type input "echoes of coventry"
click at [852, 31] on button "submit" at bounding box center [859, 40] width 15 height 18
